Goal: Information Seeking & Learning: Learn about a topic

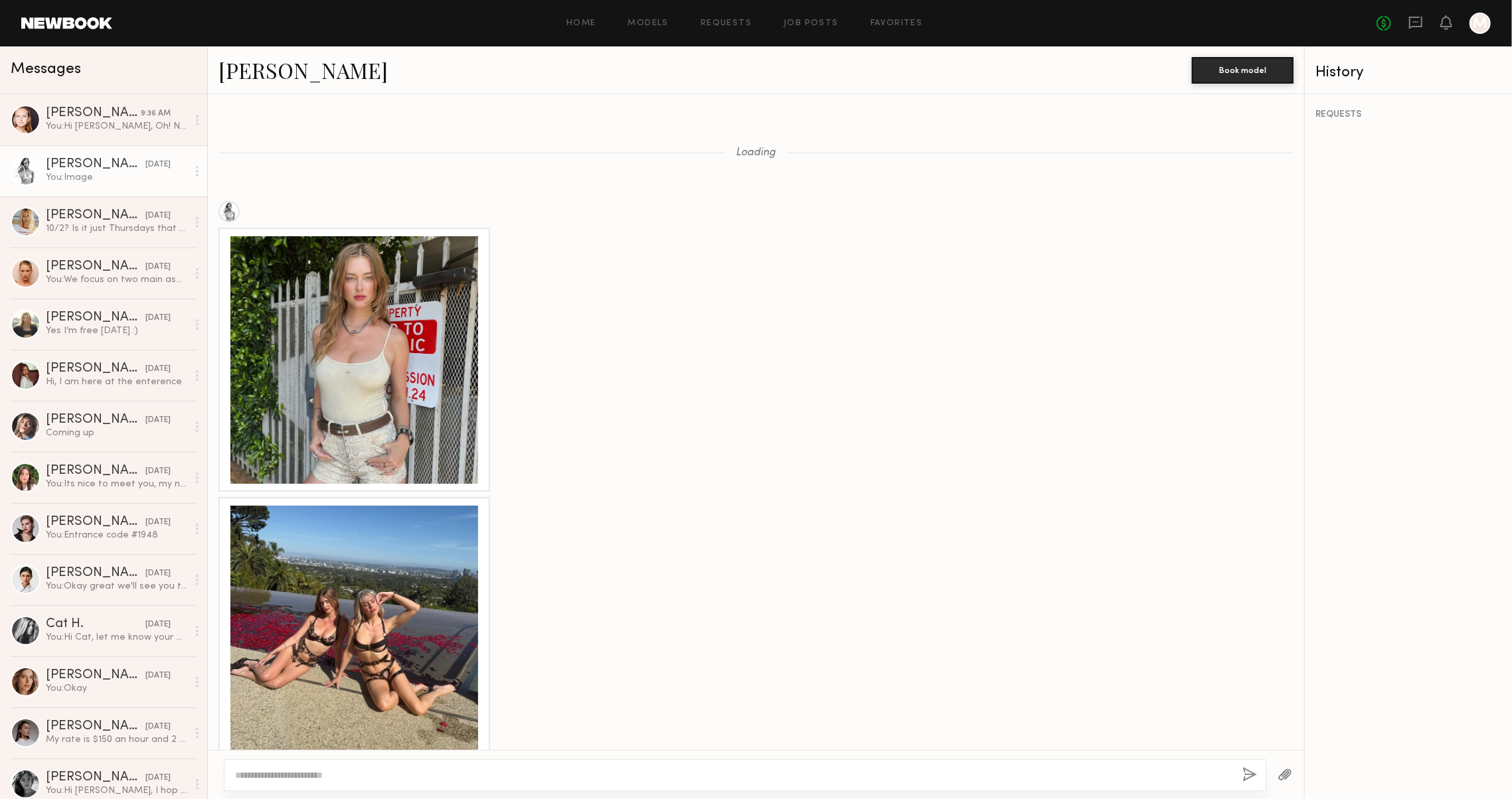
scroll to position [1405, 0]
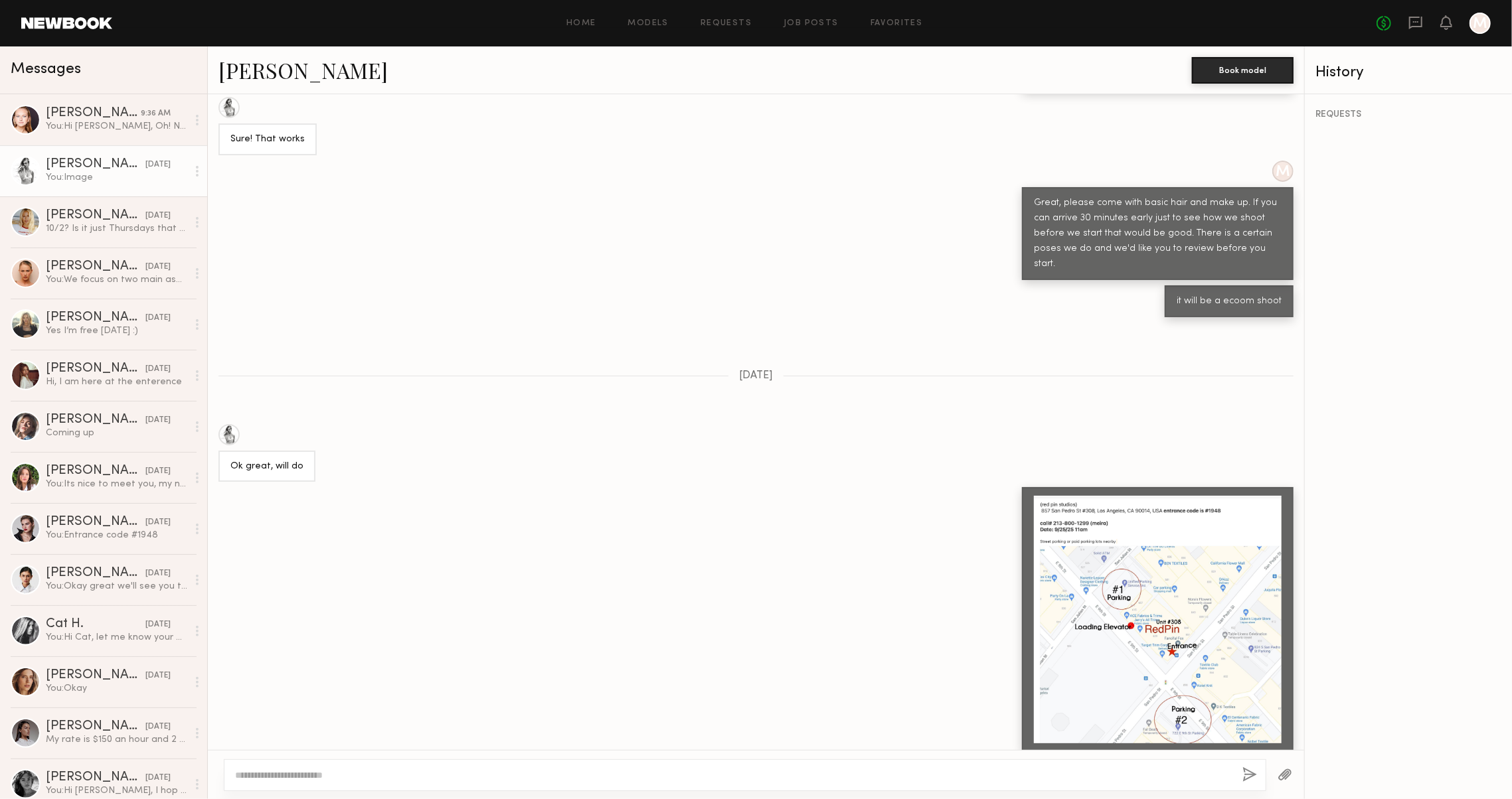
click at [99, 26] on link at bounding box center [67, 23] width 91 height 12
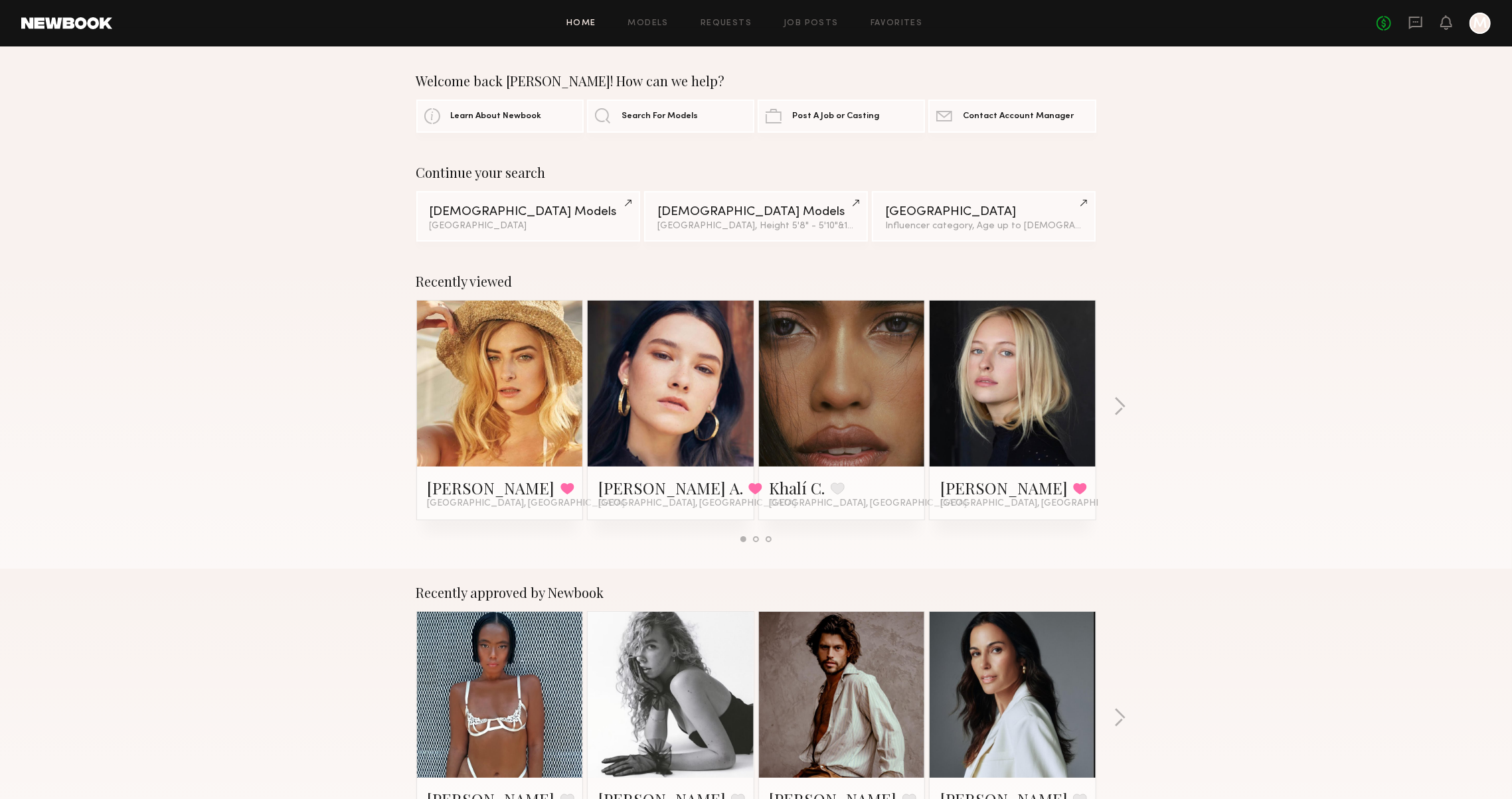
click at [574, 13] on div "Home Models Requests Job Posts Favorites Sign Out No fees up to $5,000 M" at bounding box center [801, 23] width 1378 height 22
click at [575, 25] on link "Home" at bounding box center [581, 23] width 30 height 9
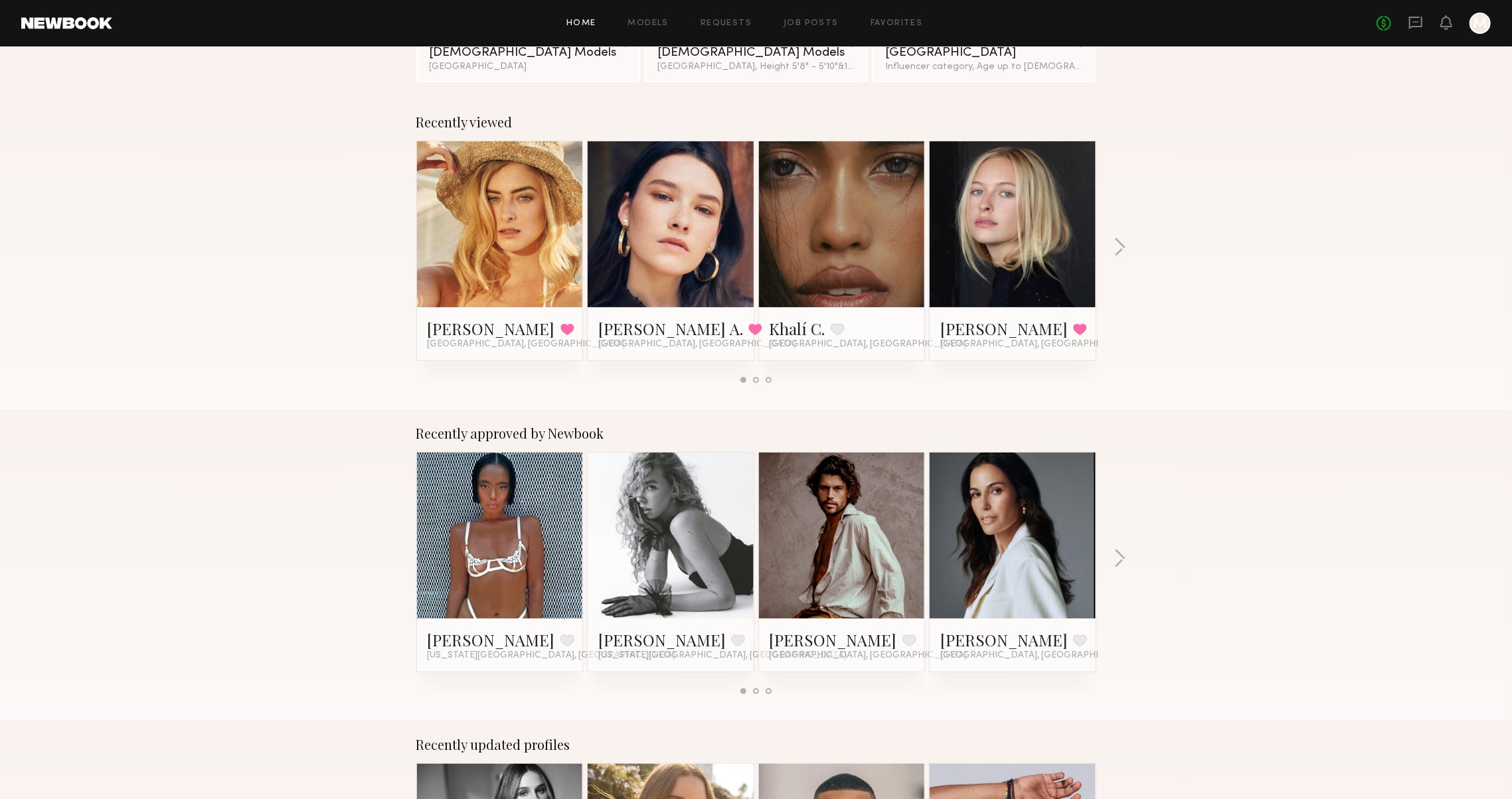
scroll to position [165, 0]
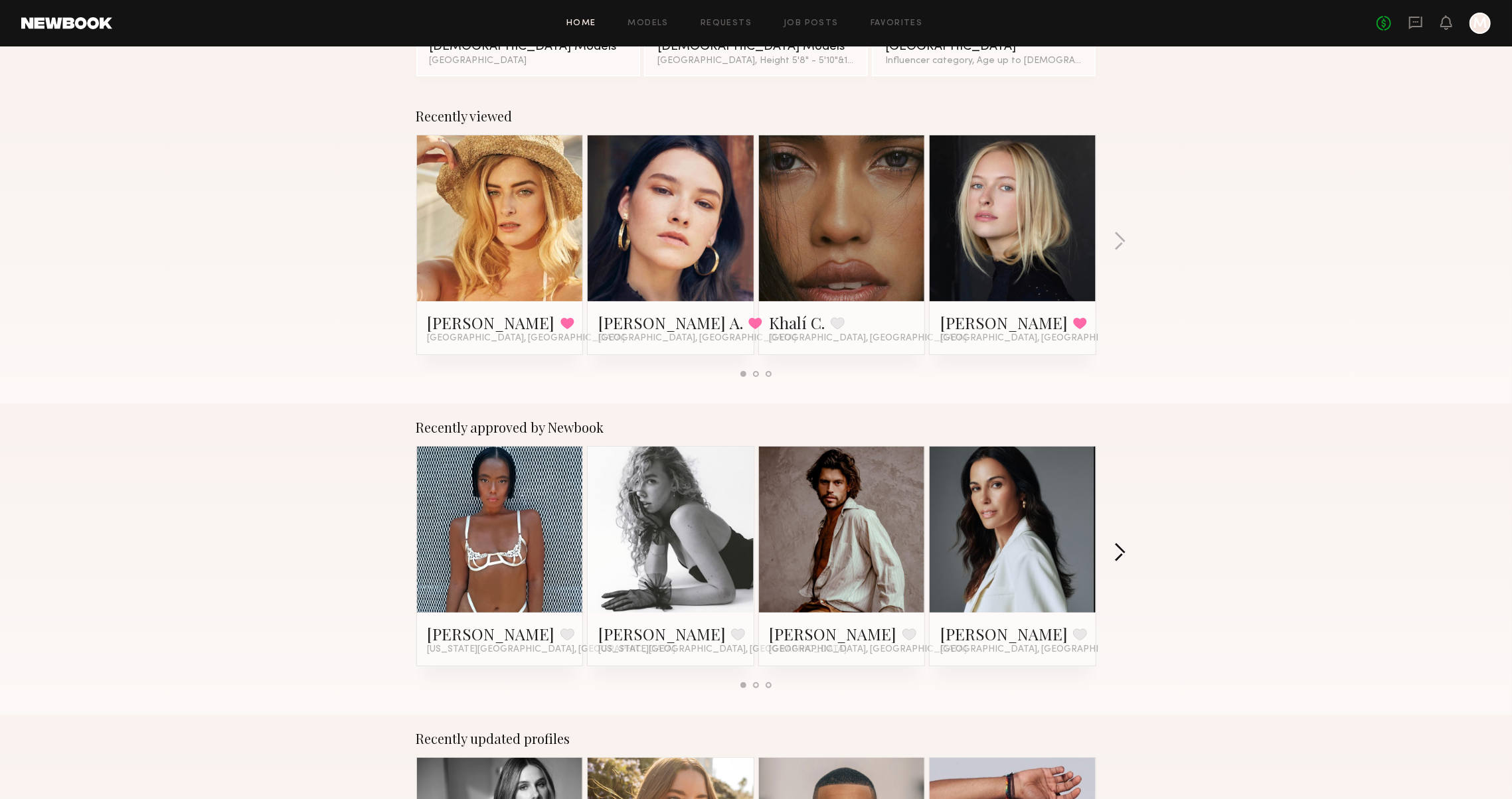
click at [1125, 552] on button "button" at bounding box center [1120, 553] width 13 height 22
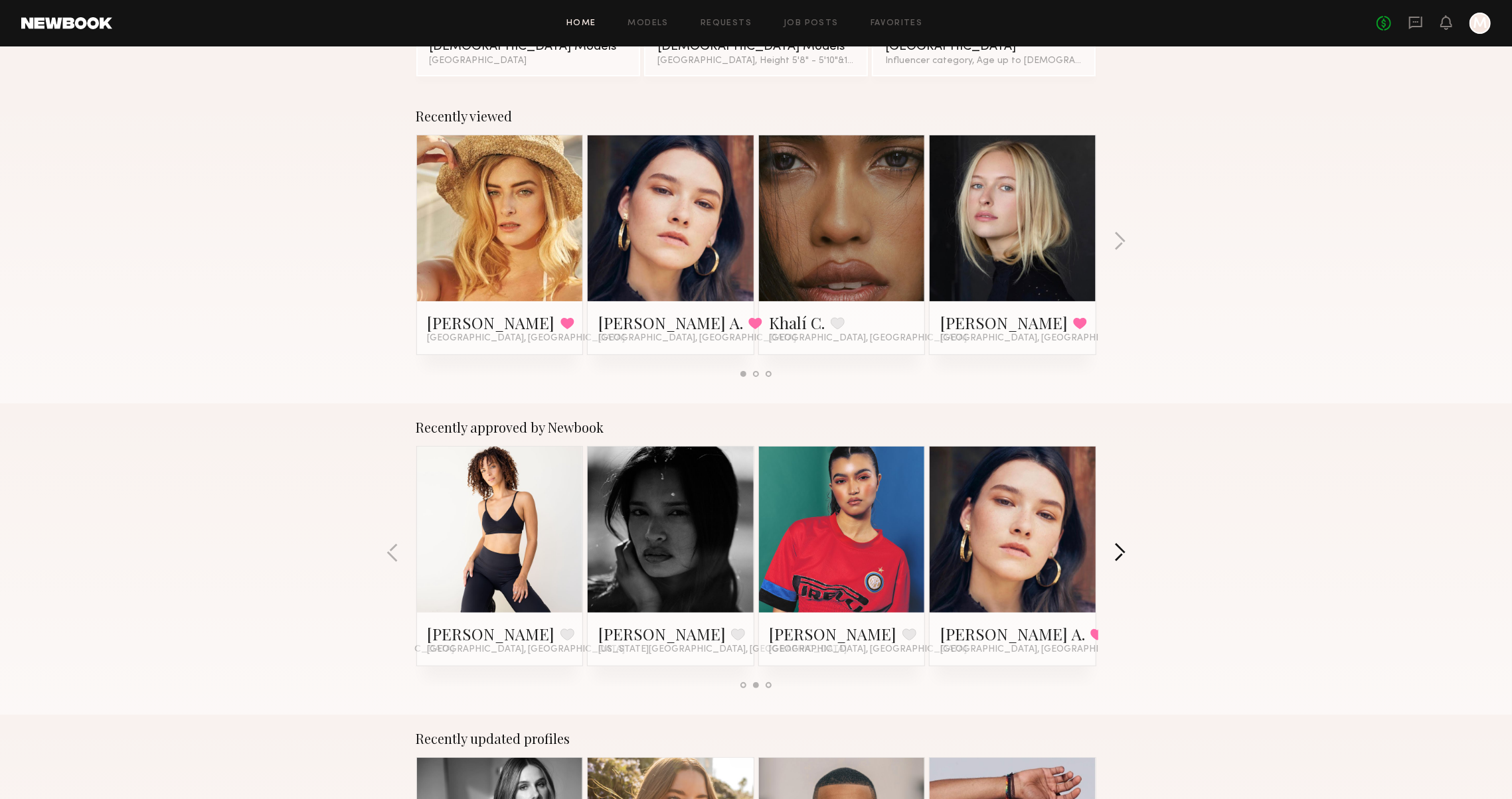
click at [1126, 553] on button "button" at bounding box center [1120, 553] width 13 height 22
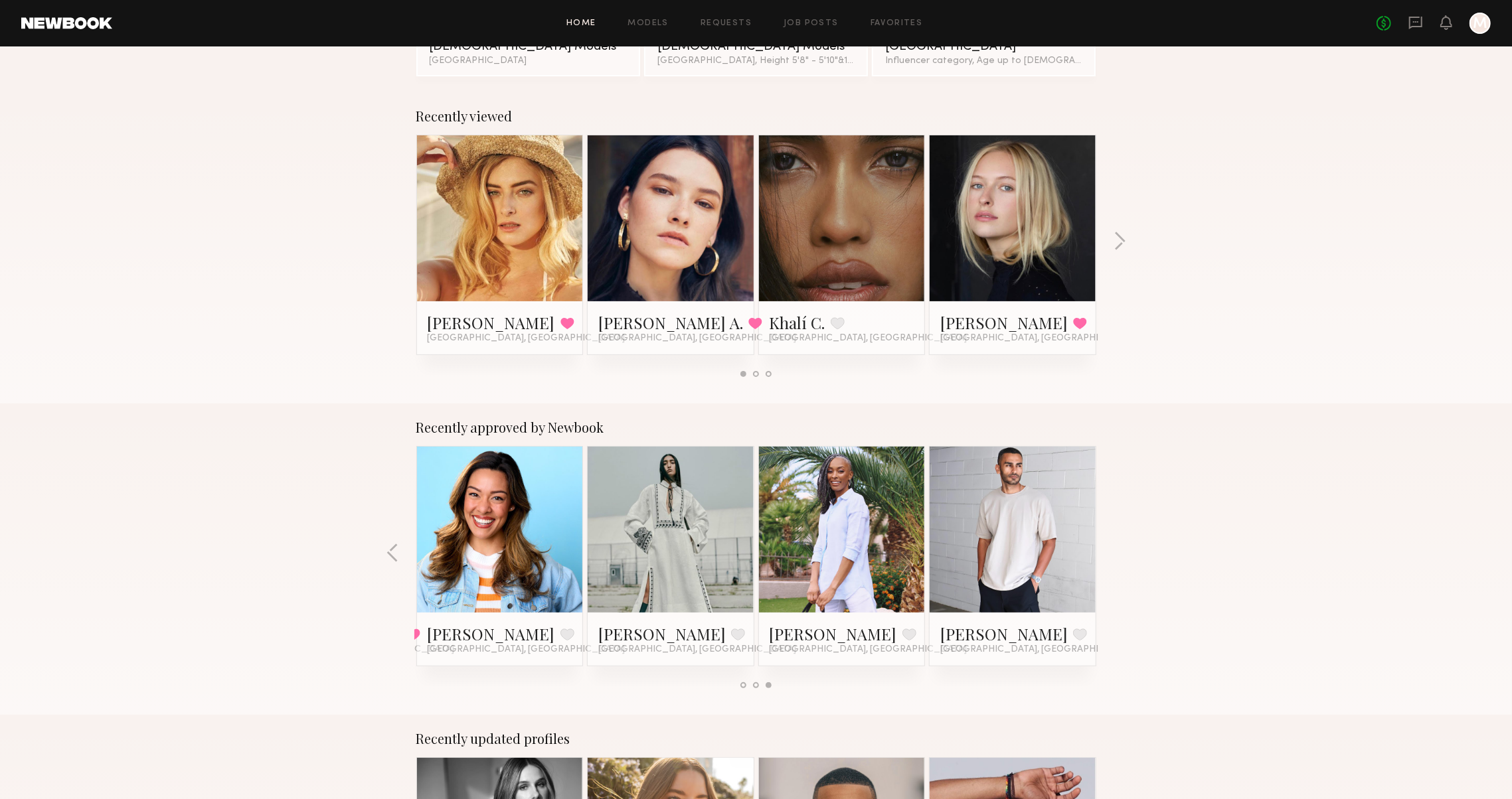
click at [1128, 553] on div "Recently approved by Newbook Samayah J. Favorite New York City, NY Brooke M. Fa…" at bounding box center [756, 559] width 1512 height 311
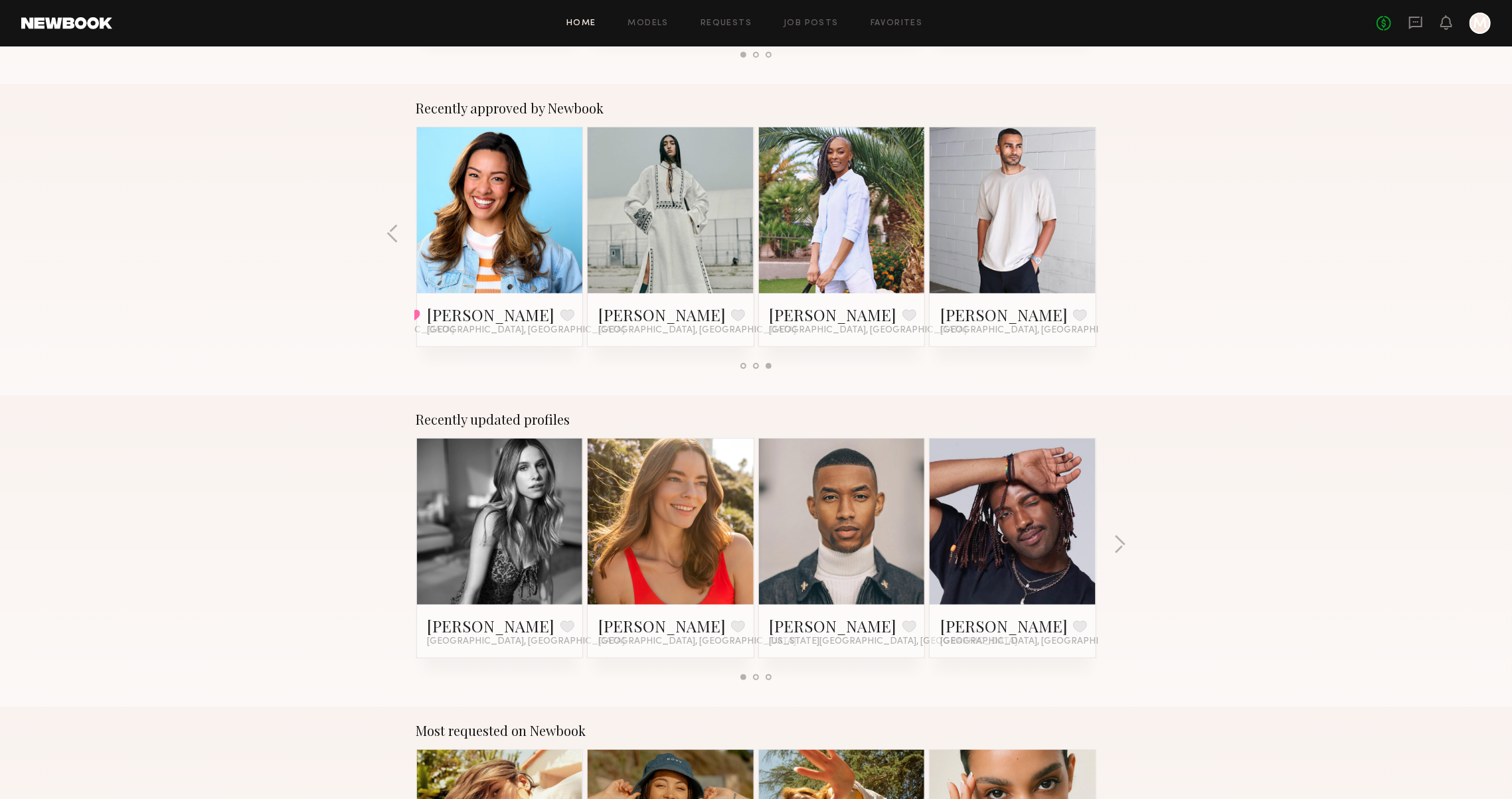
scroll to position [543, 0]
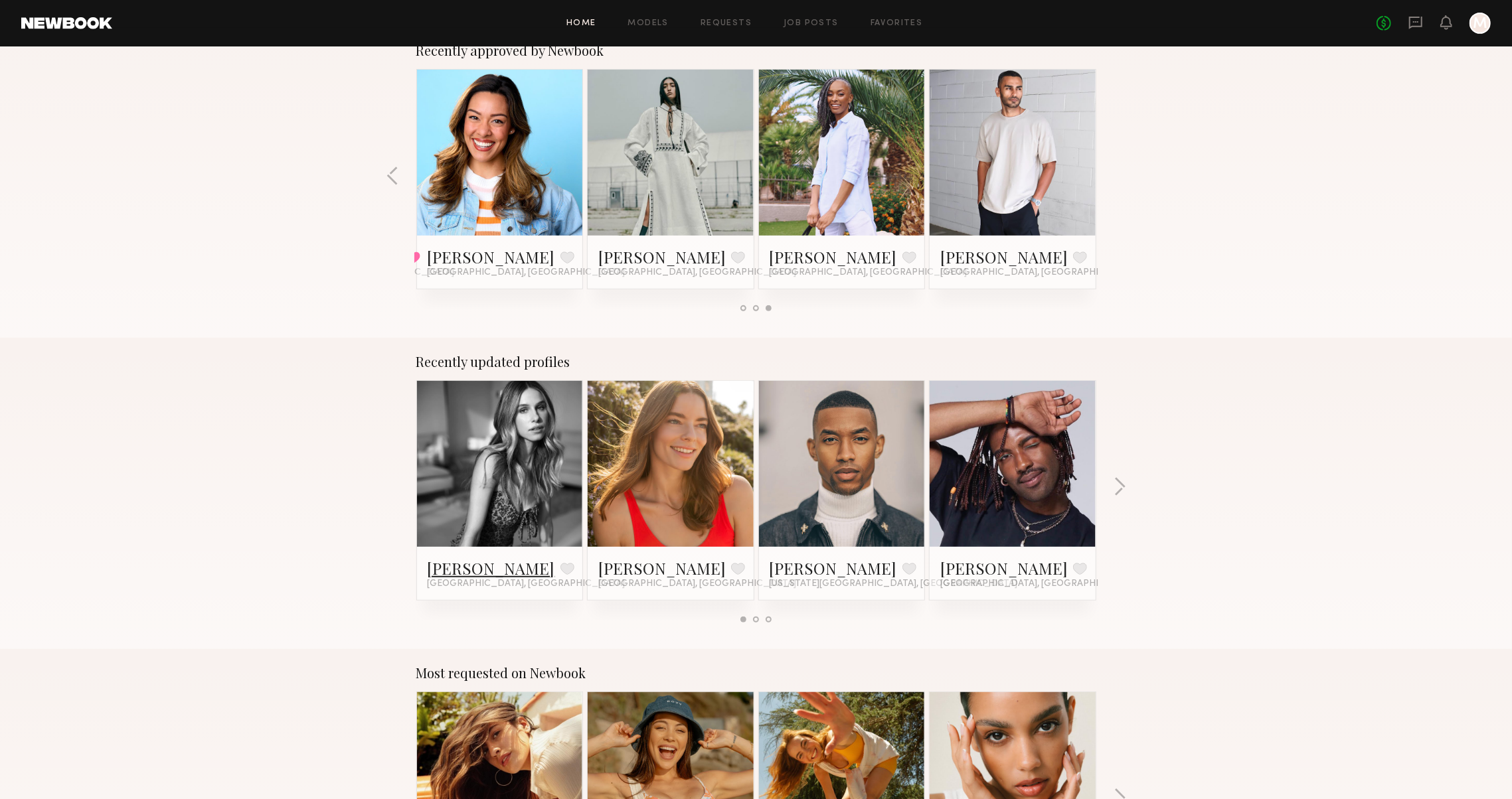
click at [450, 564] on link "Leigh D." at bounding box center [491, 569] width 127 height 22
click at [1115, 465] on div "Recently updated profiles Leigh D. Favorite Los Angeles, CA Jess M. Favorite Lo…" at bounding box center [756, 493] width 1512 height 311
click at [1115, 470] on div "Recently updated profiles Leigh D. Favorite Los Angeles, CA Jess M. Favorite Lo…" at bounding box center [756, 493] width 1512 height 311
click at [1122, 482] on button "button" at bounding box center [1120, 488] width 13 height 22
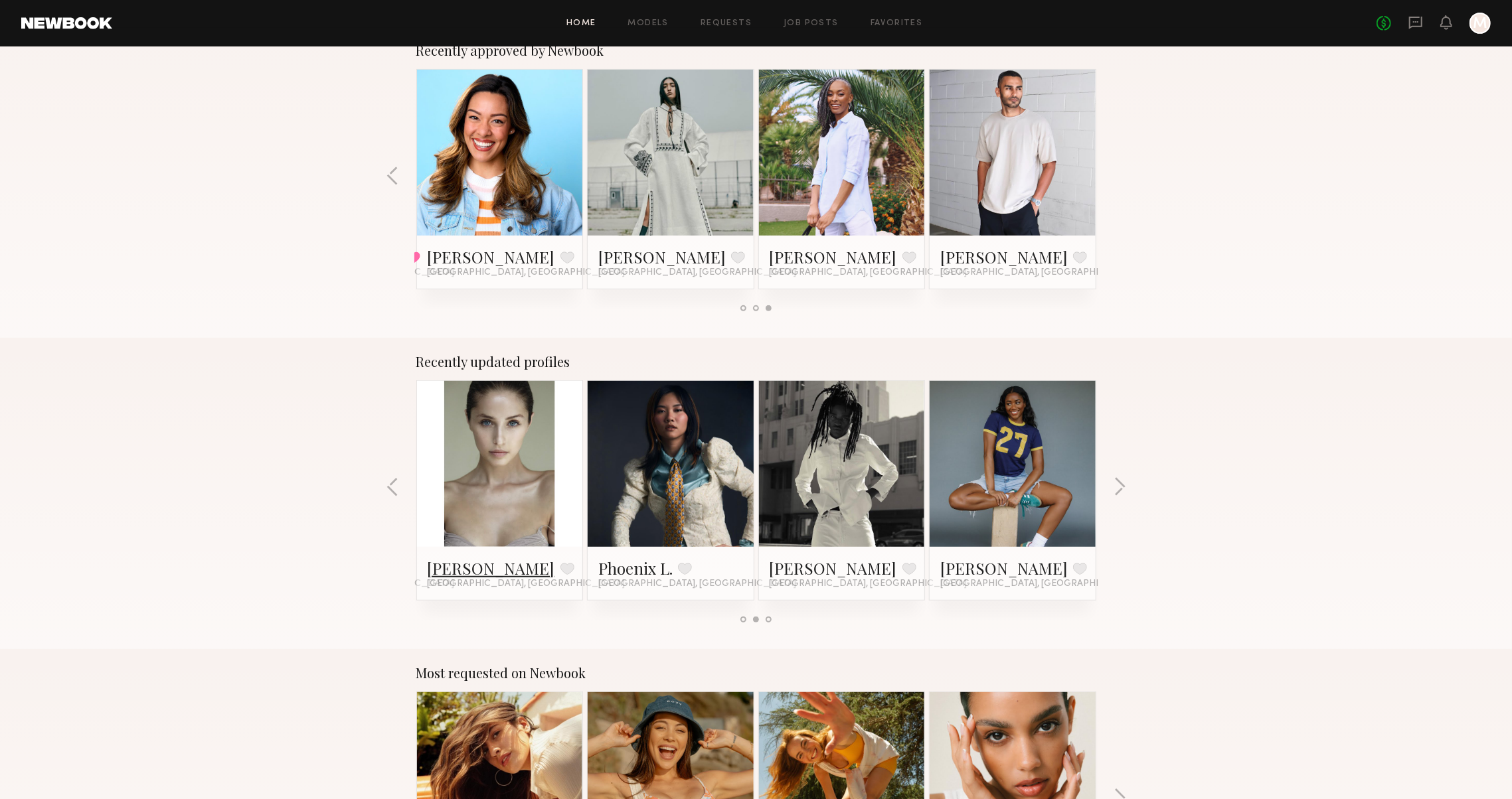
click at [495, 570] on link "[PERSON_NAME]" at bounding box center [491, 569] width 127 height 22
click at [1122, 485] on button "button" at bounding box center [1120, 488] width 13 height 22
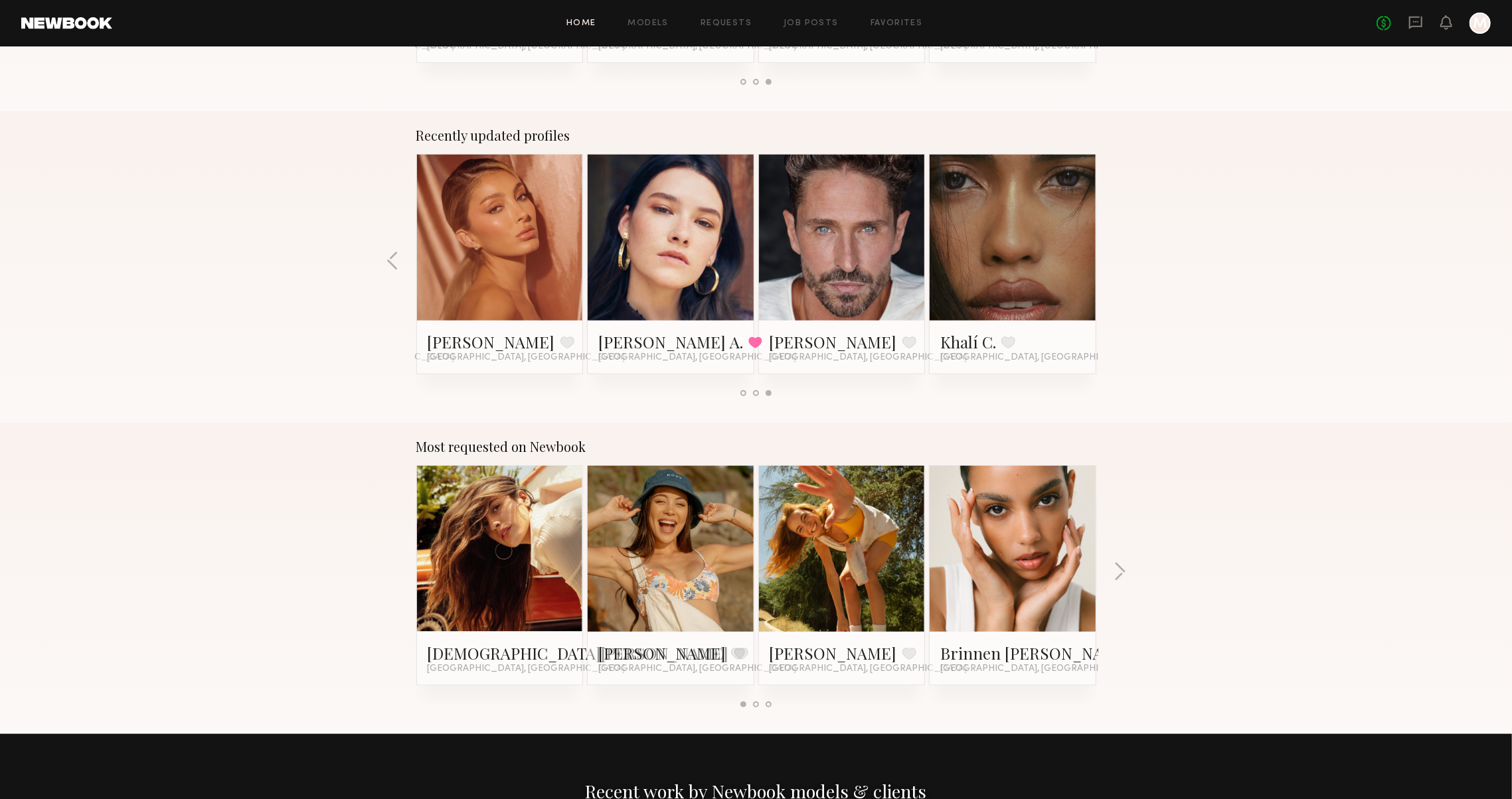
scroll to position [448, 0]
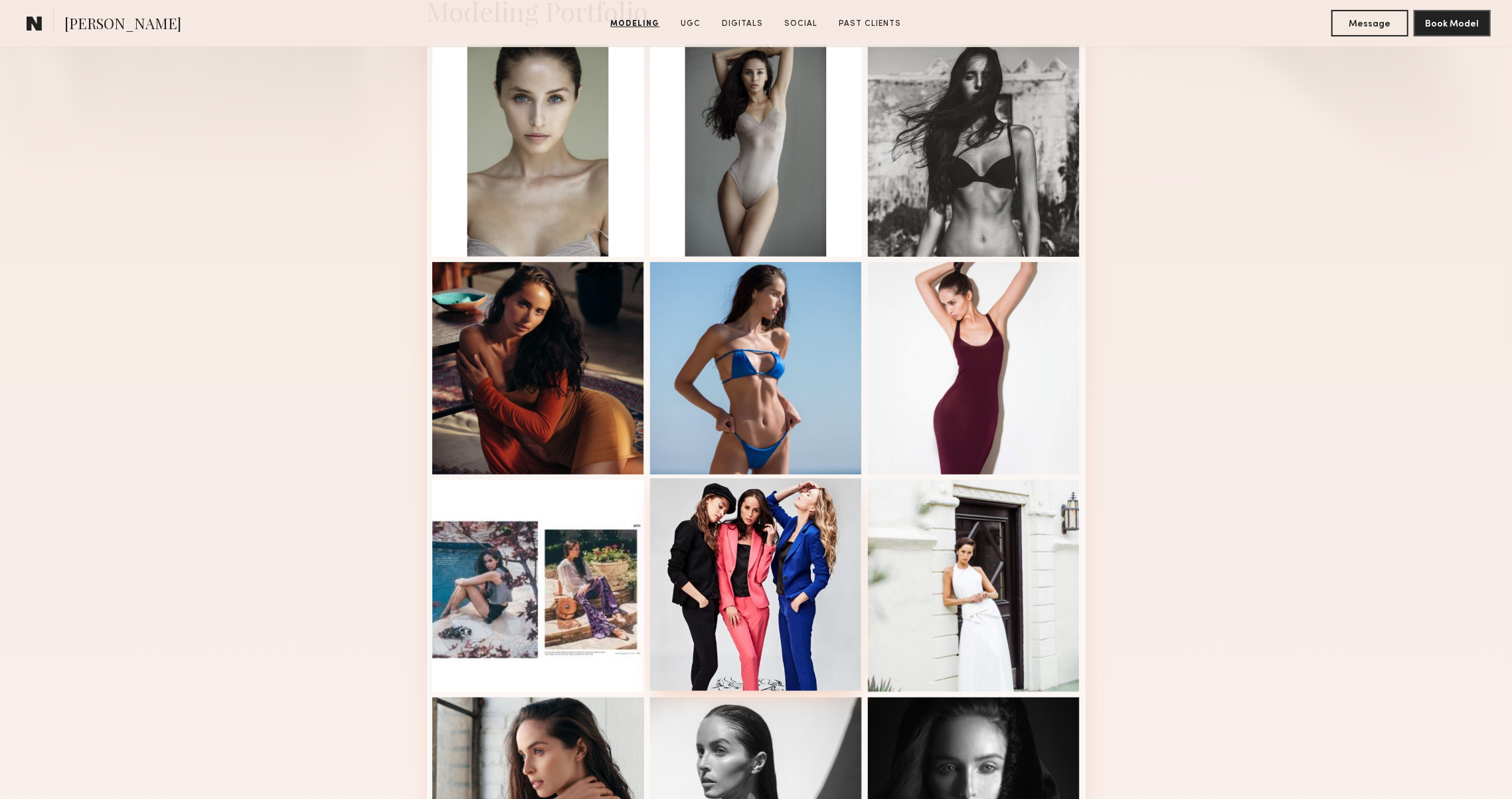
scroll to position [349, 0]
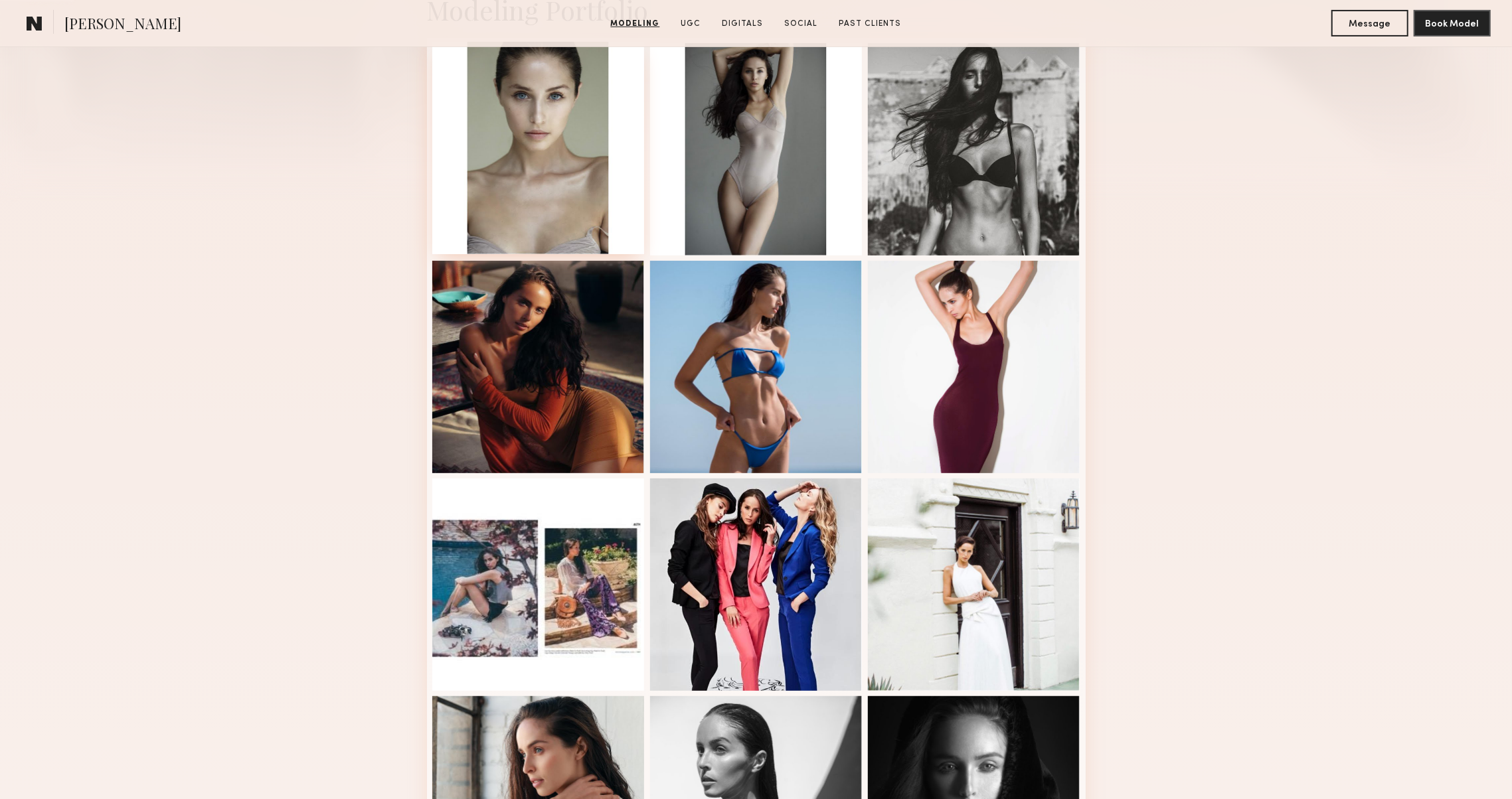
click at [546, 225] on div at bounding box center [538, 147] width 212 height 212
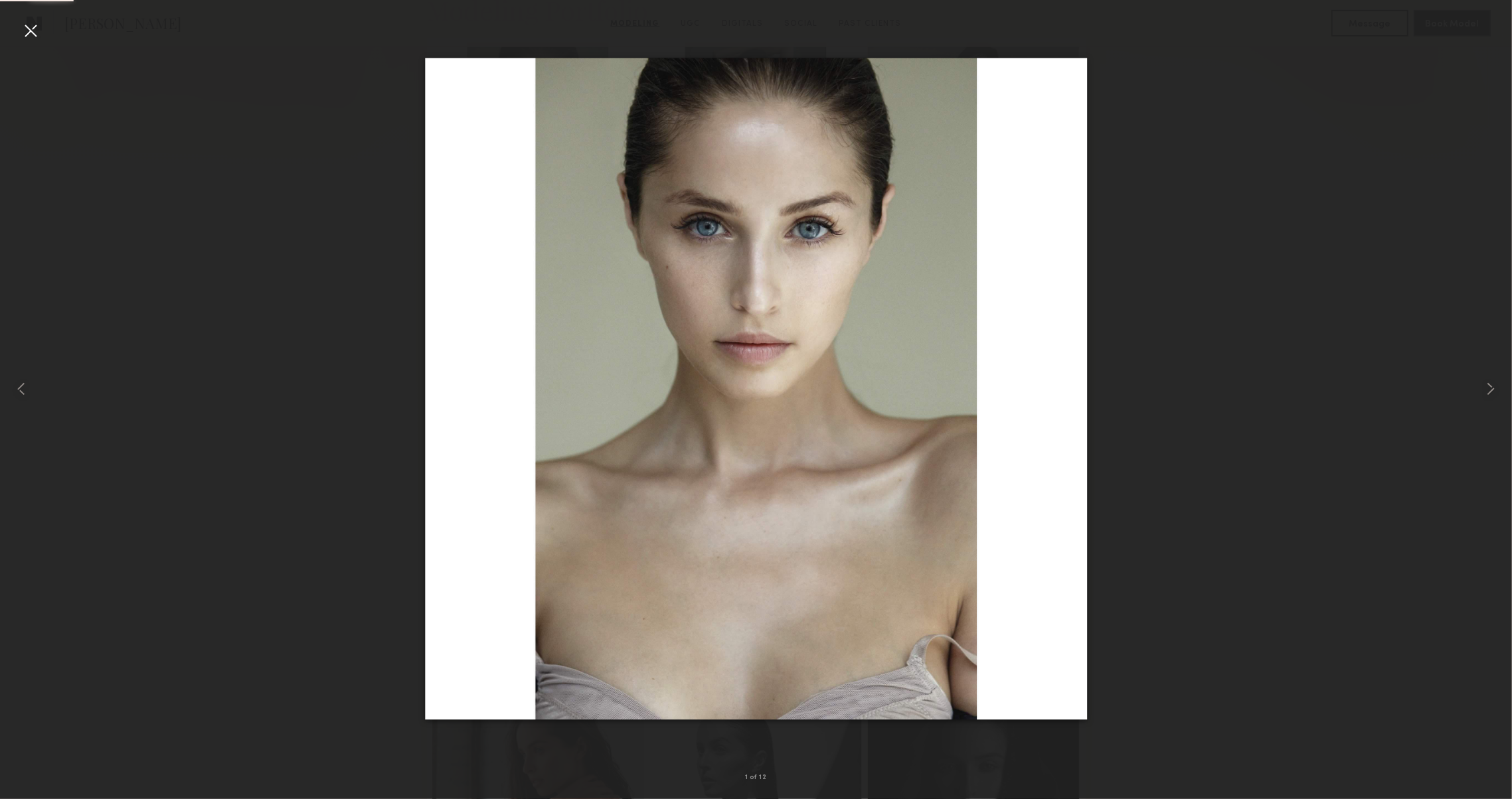
click at [23, 36] on div at bounding box center [31, 31] width 22 height 22
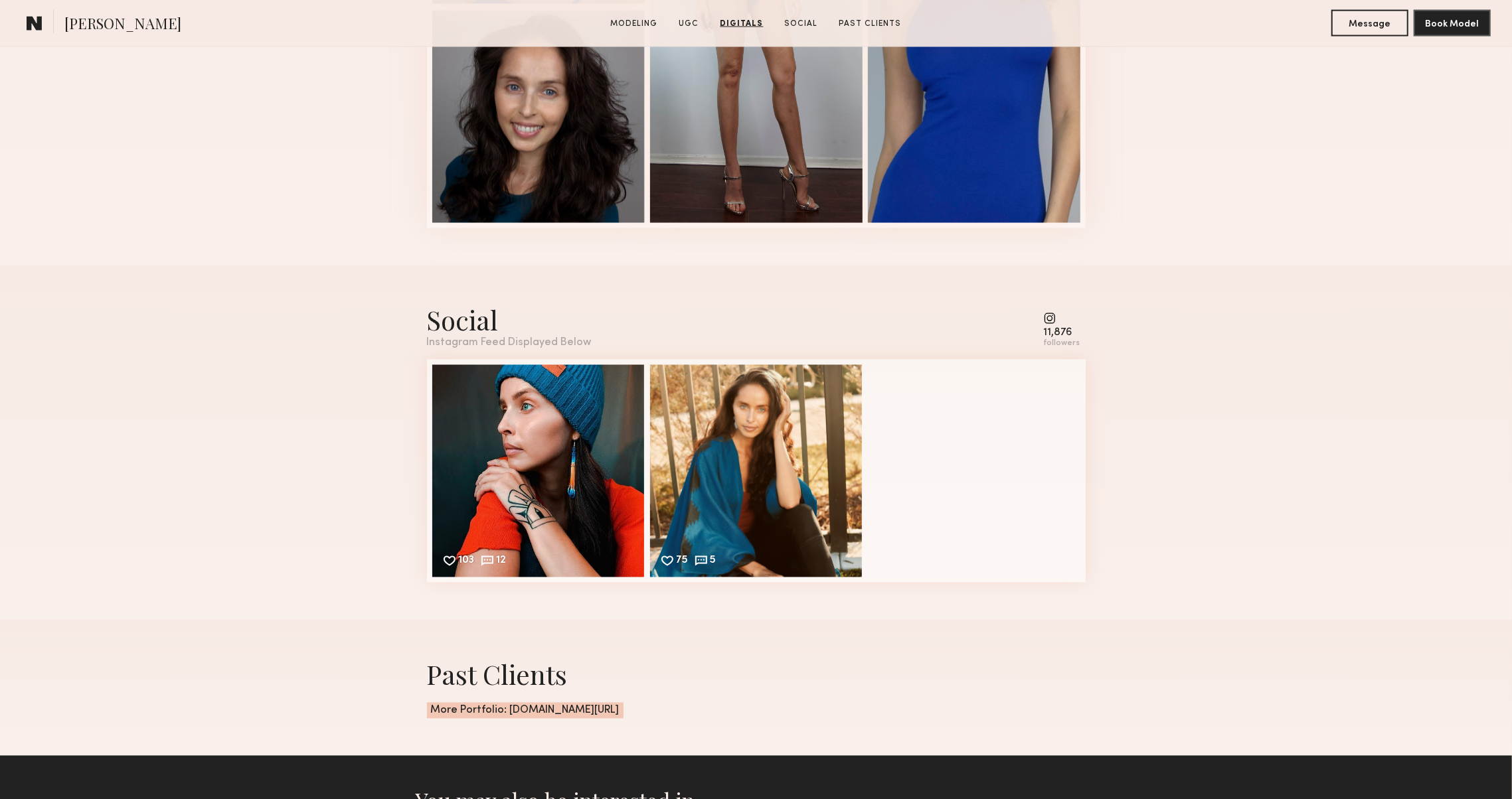
scroll to position [2080, 0]
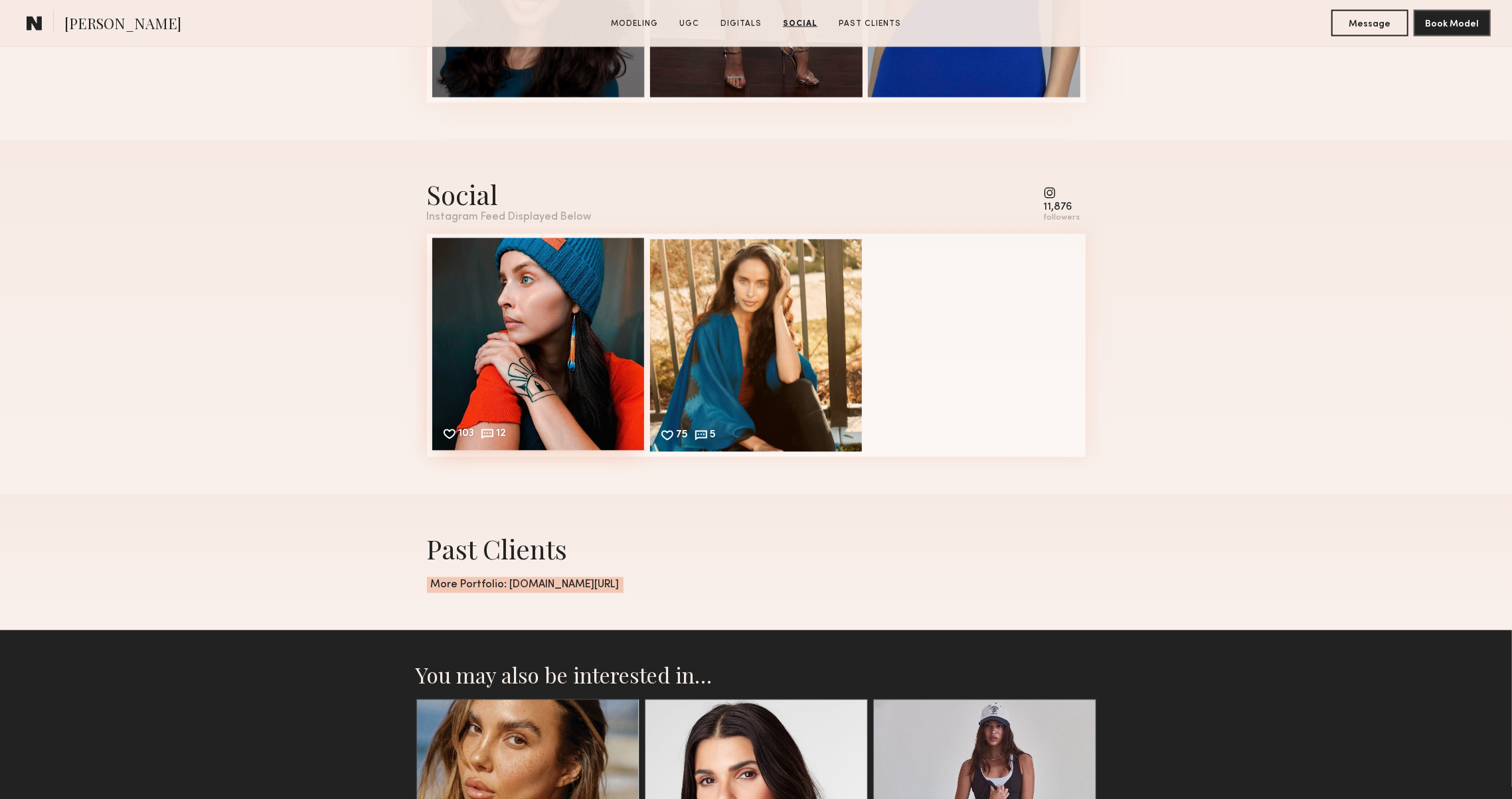
click at [480, 367] on div "103 12 Likes & comments displayed to show model’s engagement" at bounding box center [538, 344] width 212 height 212
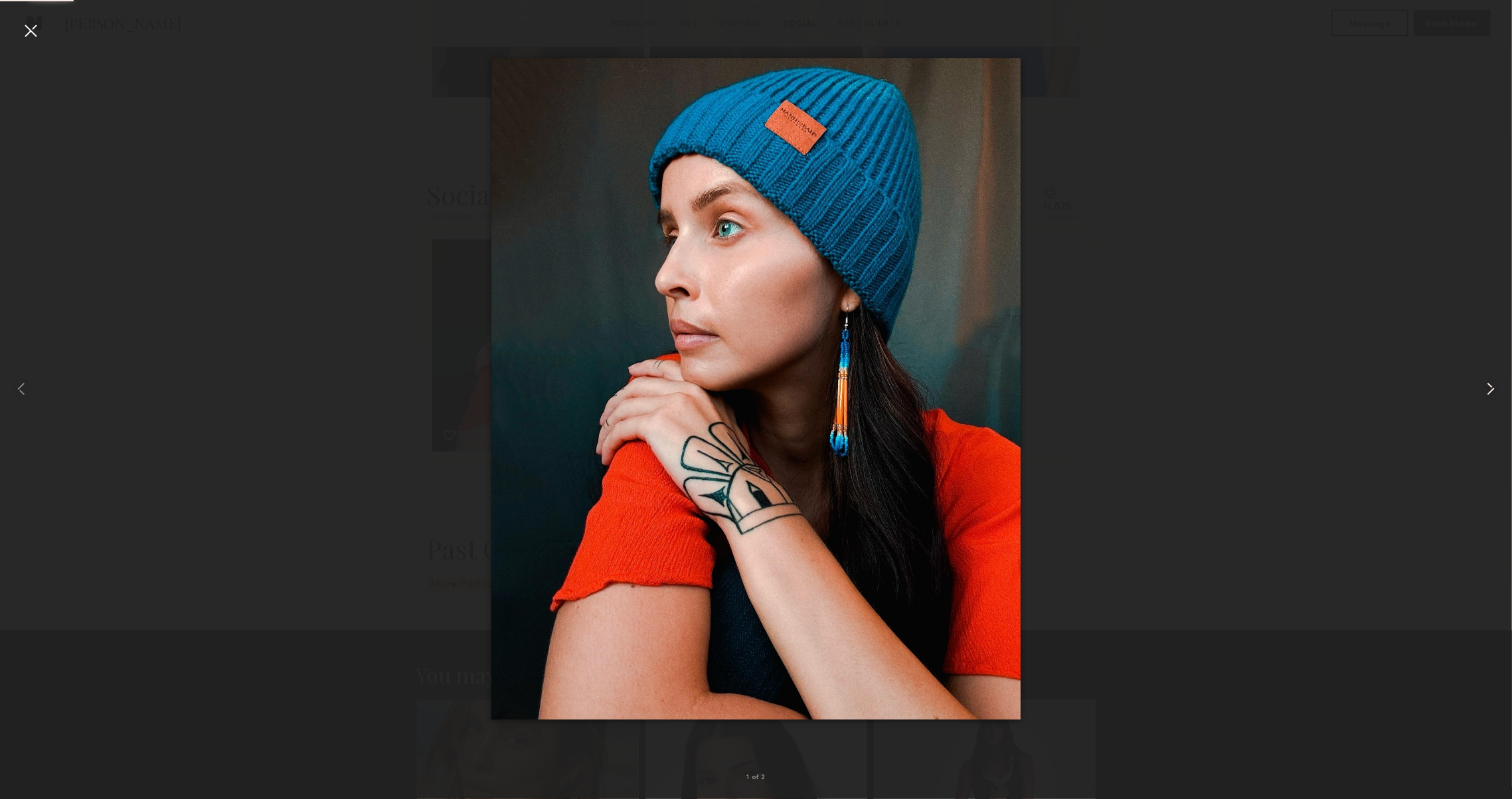
click at [1491, 386] on common-icon at bounding box center [1491, 389] width 22 height 22
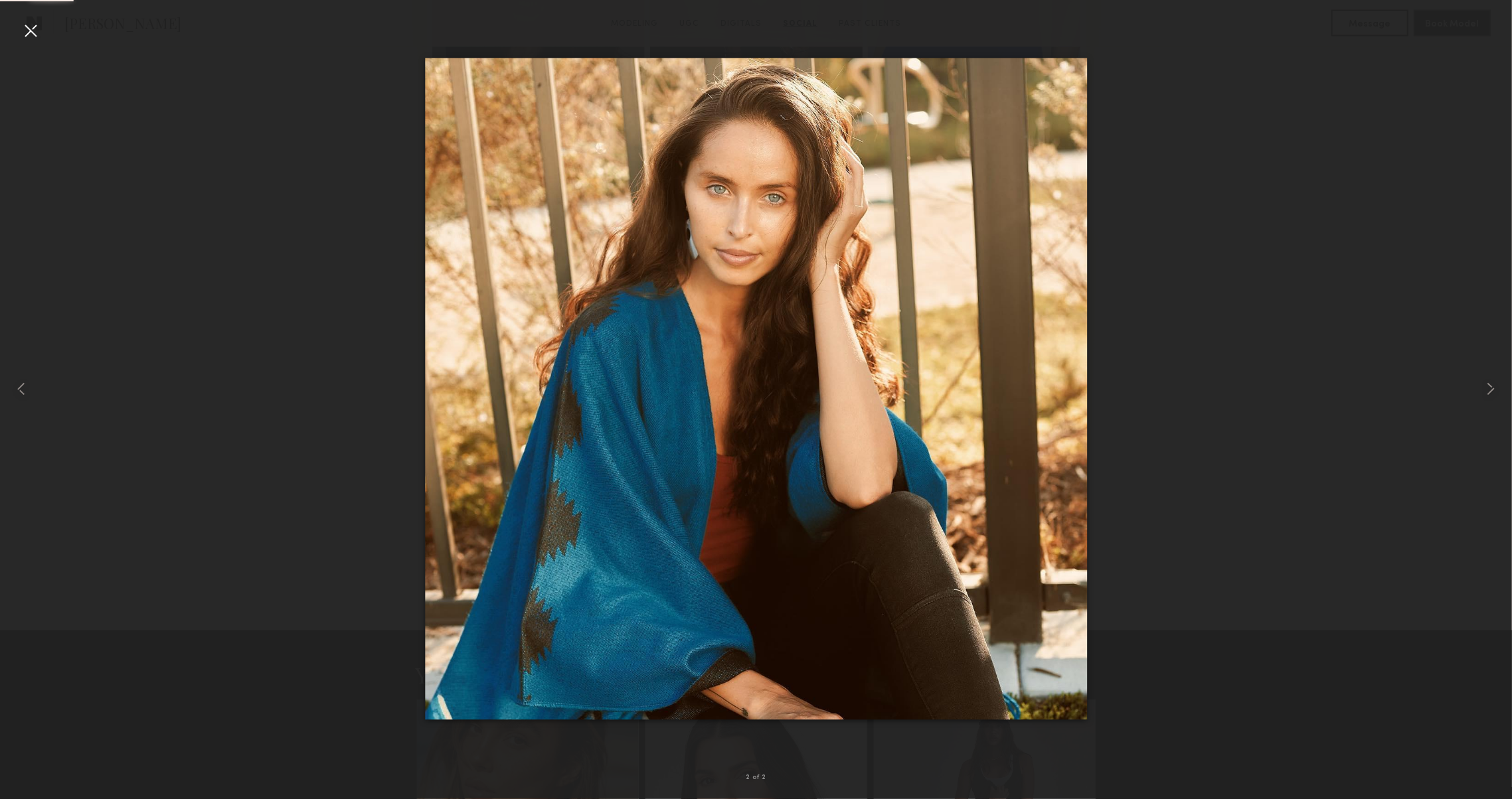
click at [26, 33] on div at bounding box center [31, 31] width 22 height 22
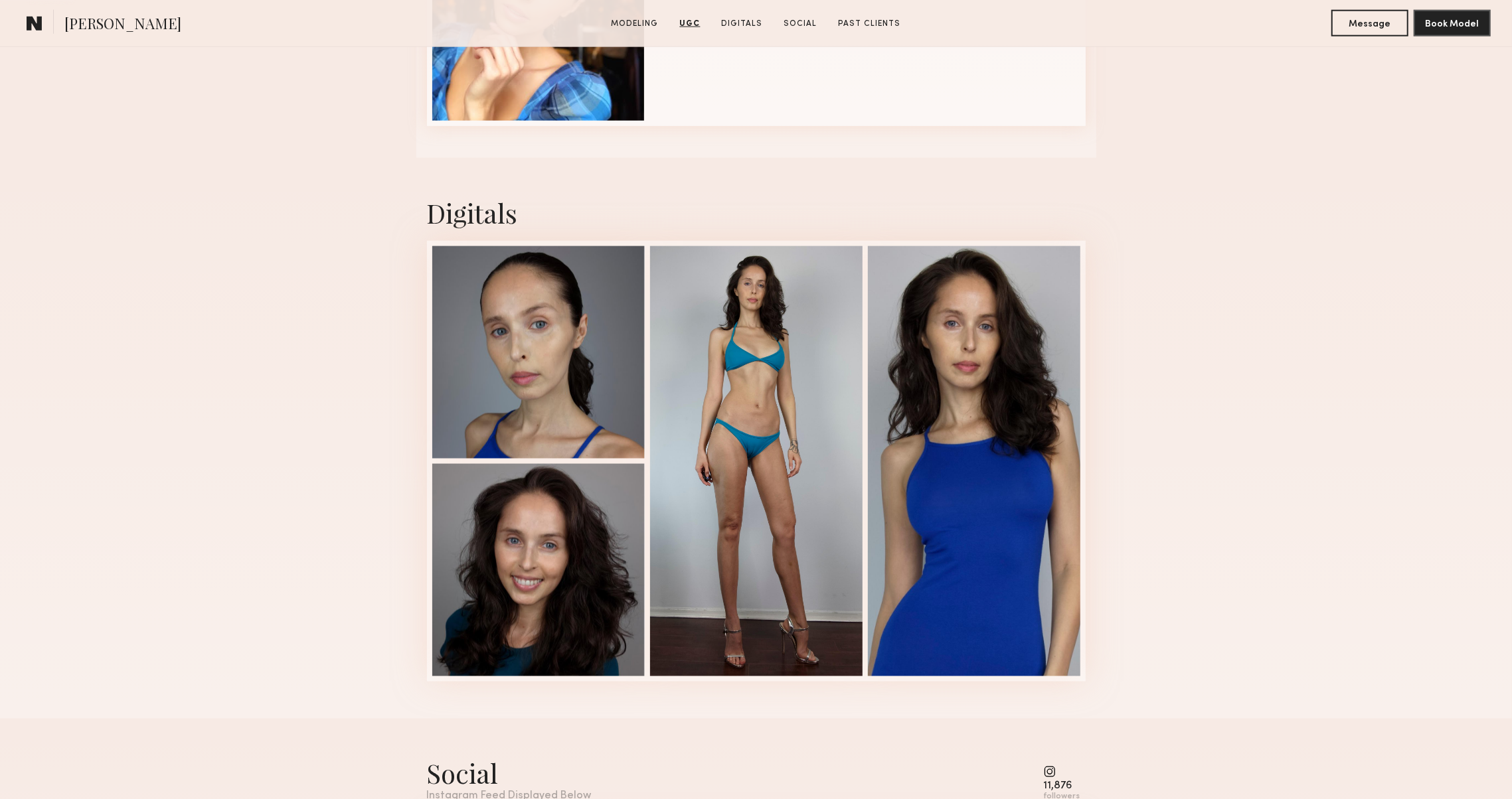
scroll to position [1526, 0]
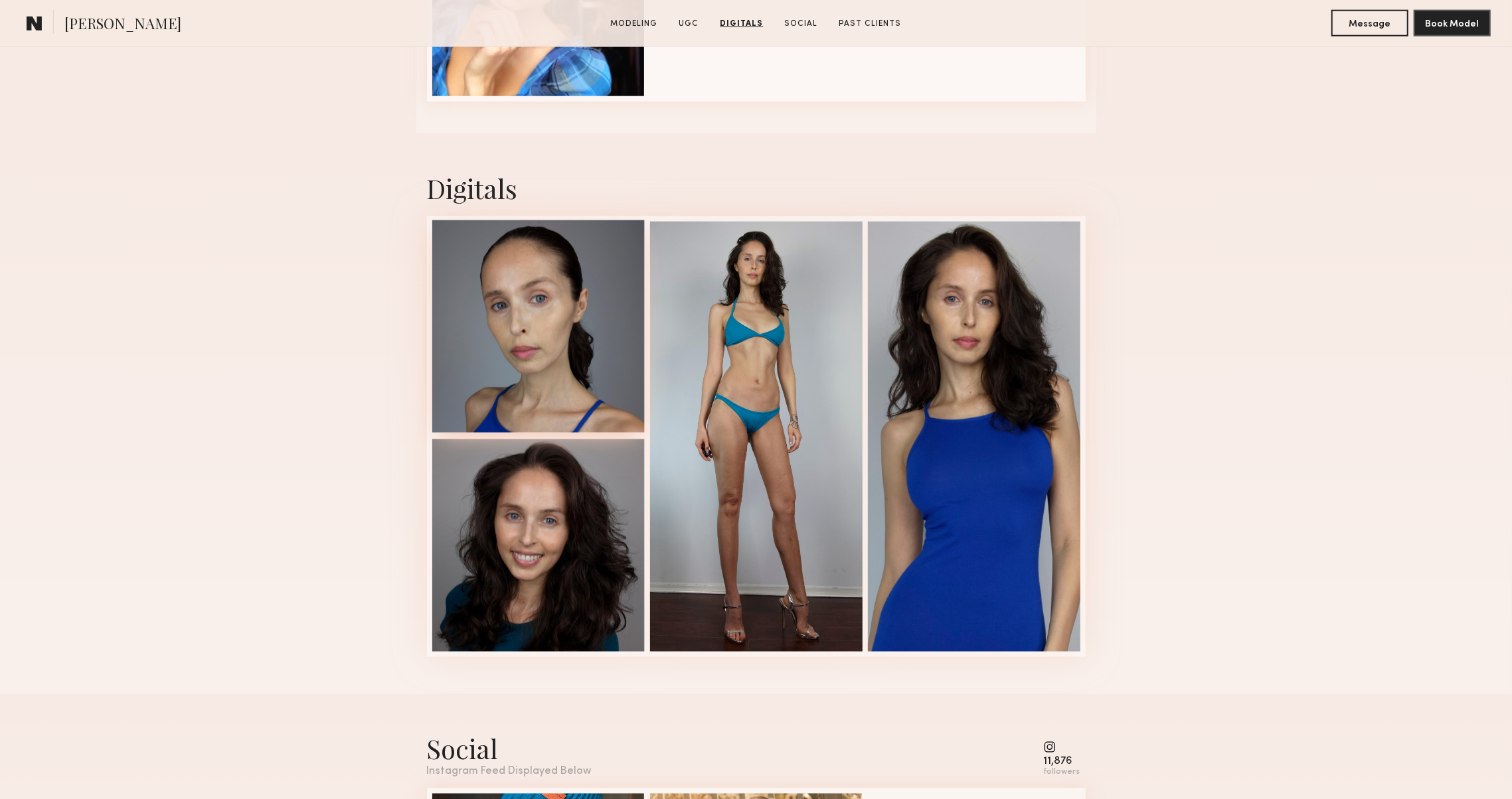
click at [582, 312] on div at bounding box center [538, 326] width 212 height 212
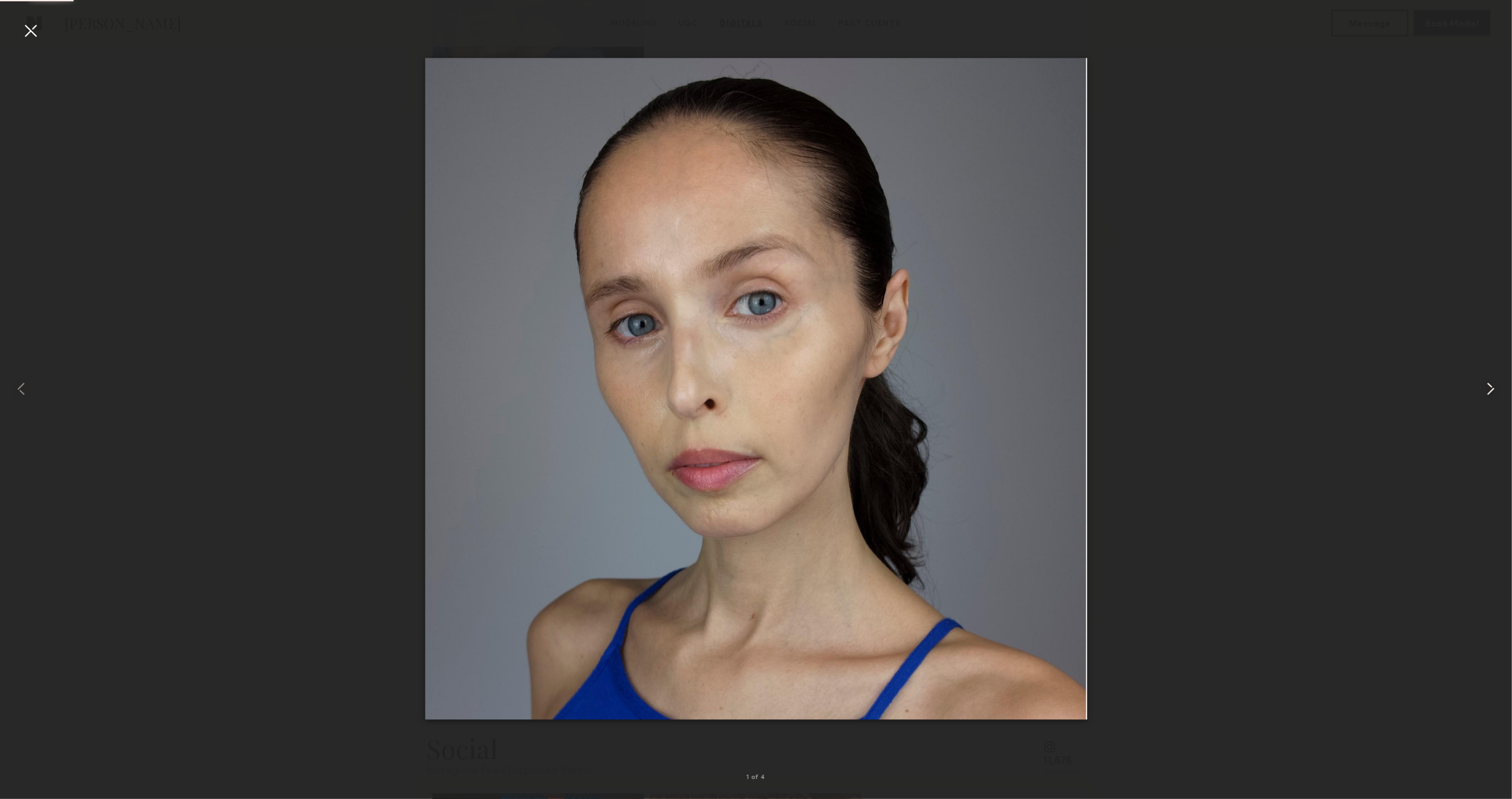
click at [1485, 382] on common-icon at bounding box center [1491, 389] width 22 height 22
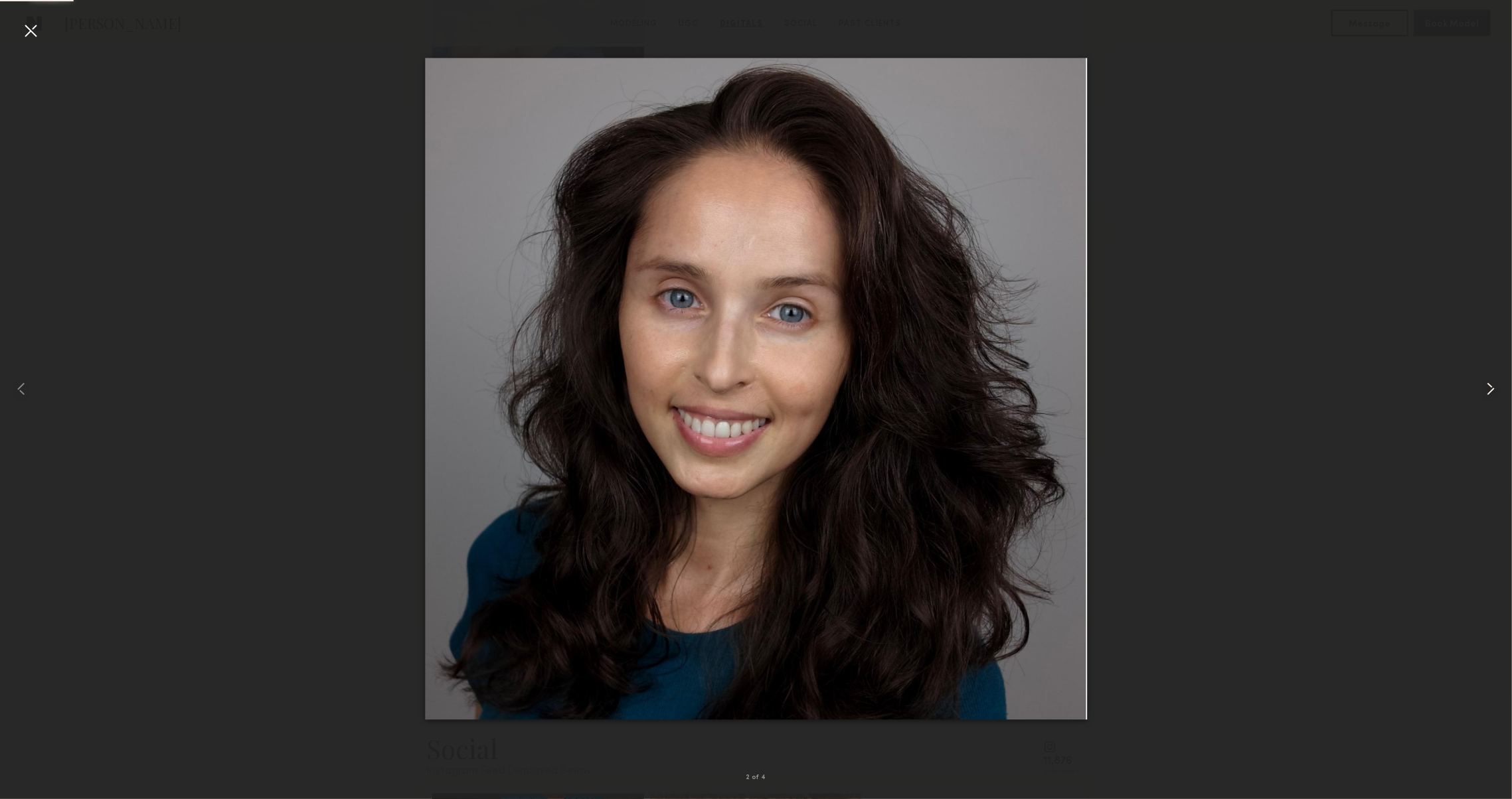
click at [1485, 382] on common-icon at bounding box center [1491, 389] width 22 height 22
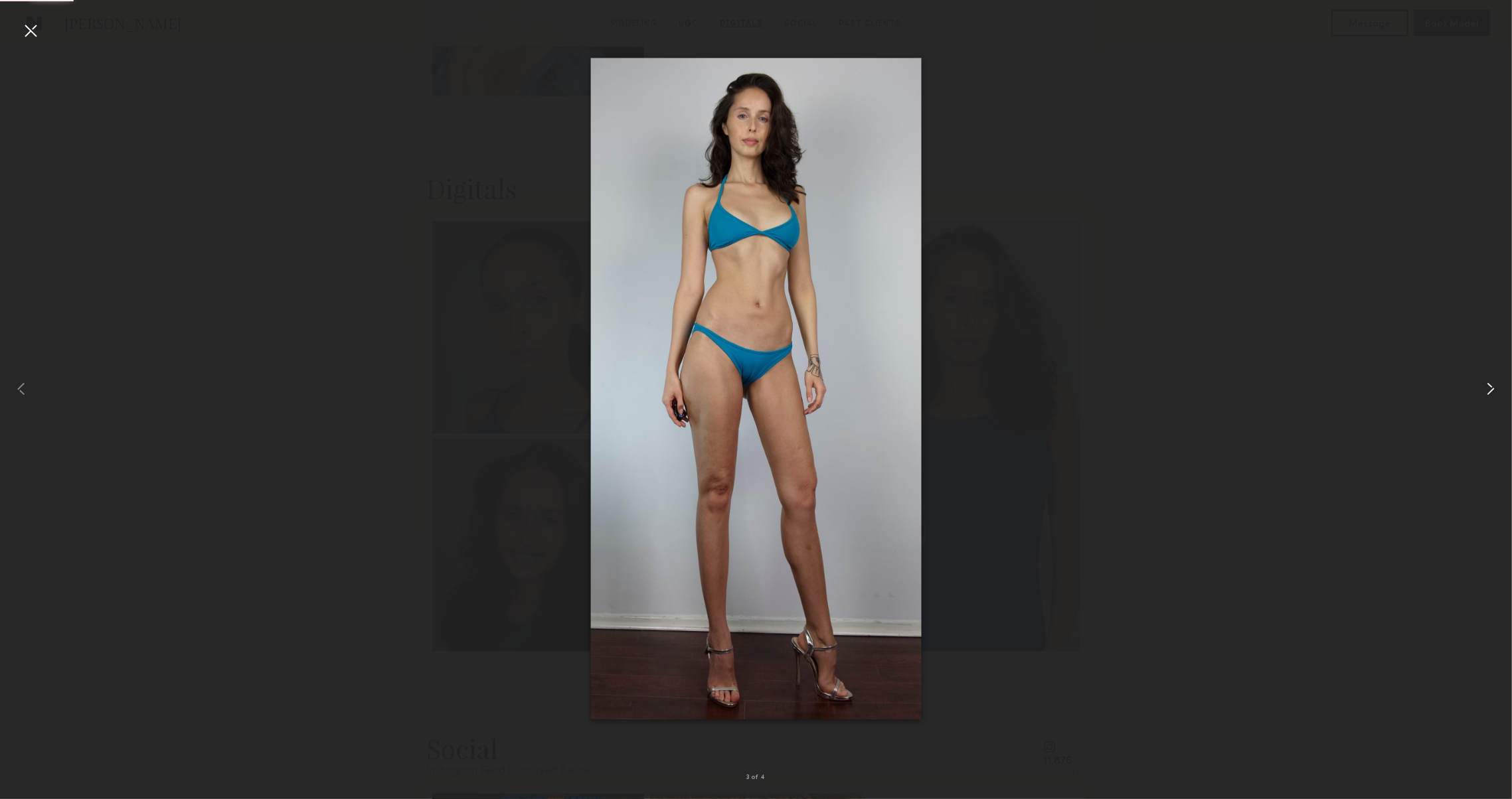
click at [1477, 402] on div at bounding box center [1481, 389] width 61 height 736
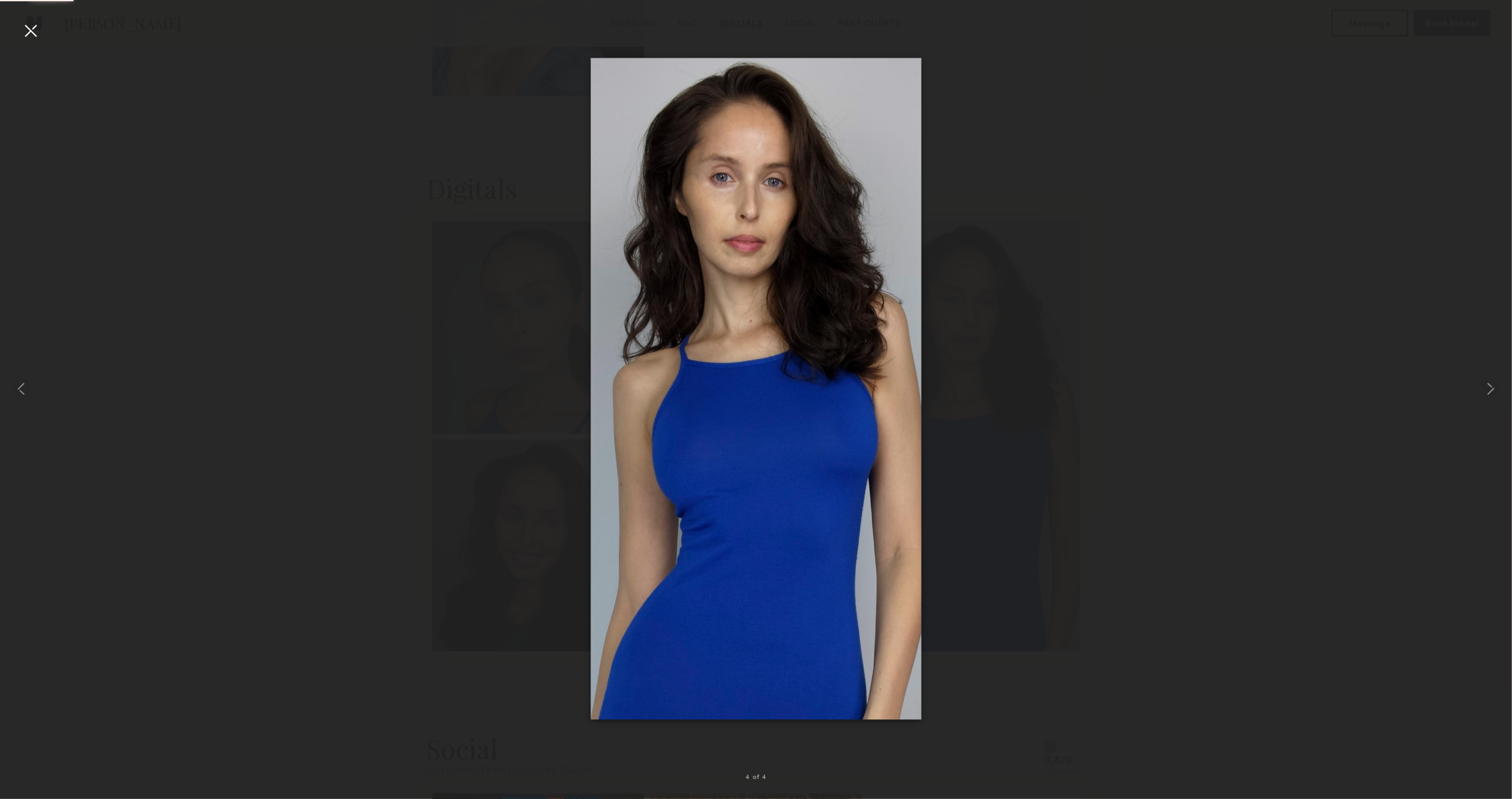
click at [1377, 2] on nb-gallery-light "4 of 4" at bounding box center [756, 399] width 1512 height 799
